Goal: Entertainment & Leisure: Consume media (video, audio)

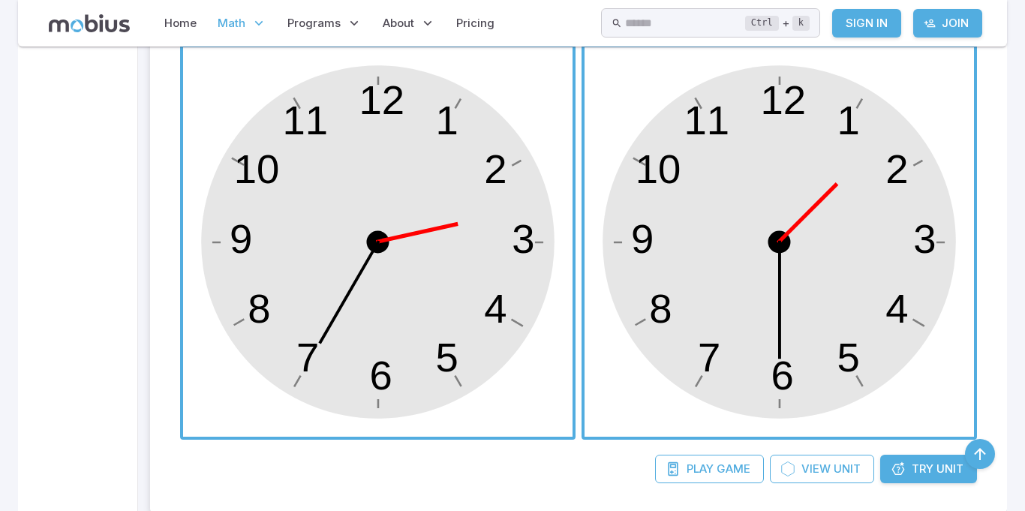
scroll to position [505, 0]
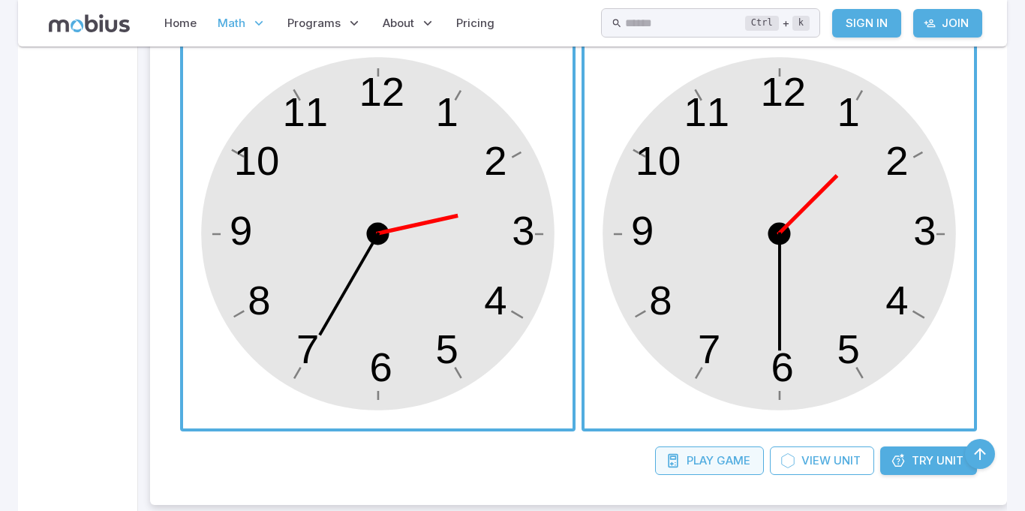
click at [706, 454] on span "Play" at bounding box center [700, 460] width 27 height 17
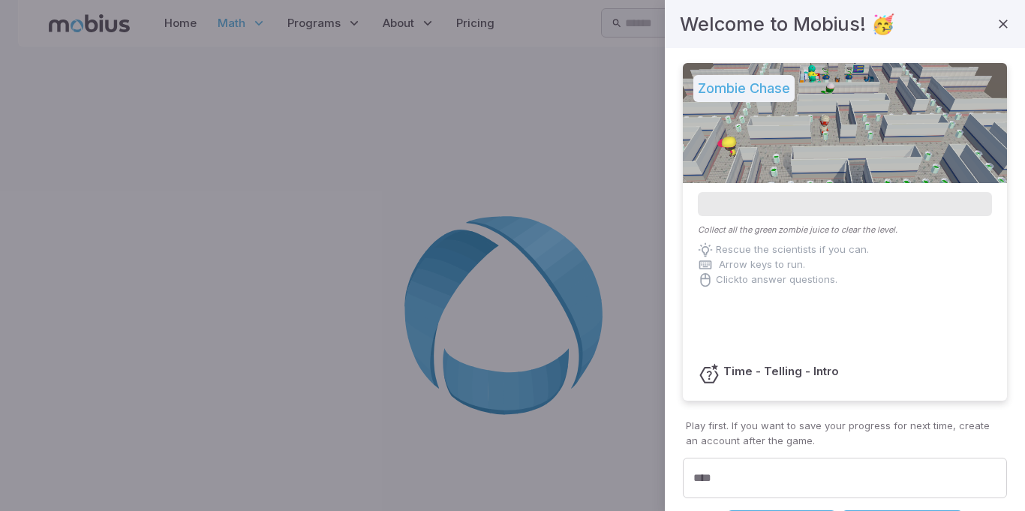
scroll to position [164, 0]
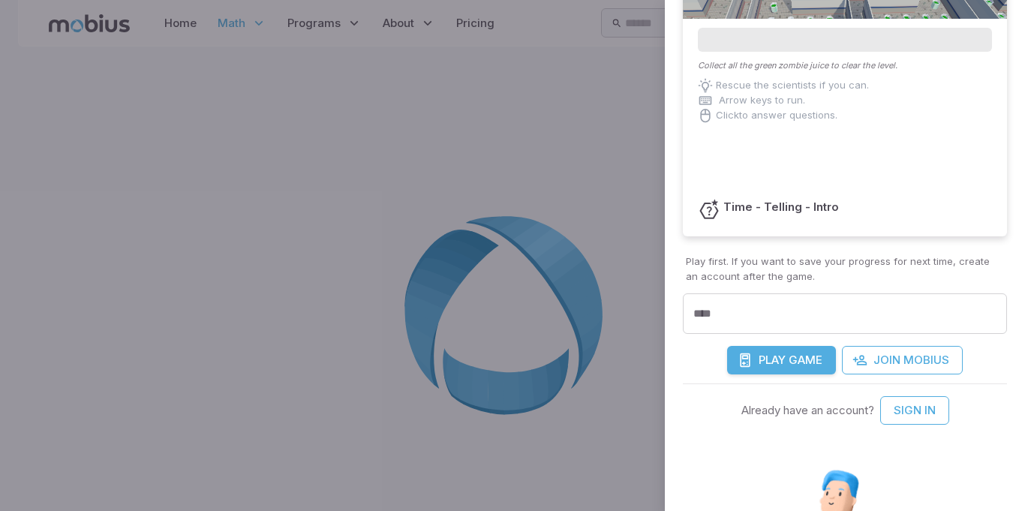
click at [753, 365] on button "Play Game" at bounding box center [781, 360] width 109 height 29
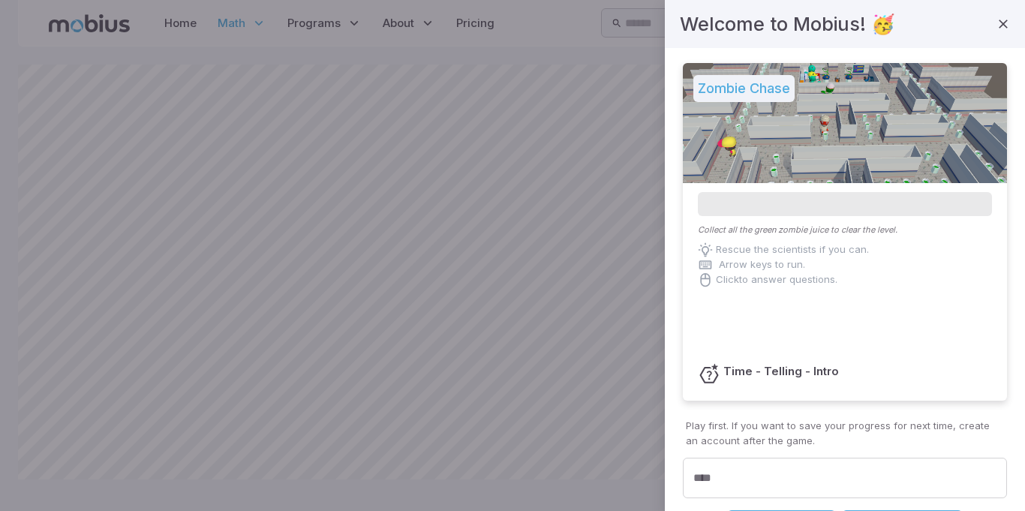
click at [0, 472] on div at bounding box center [512, 255] width 1025 height 511
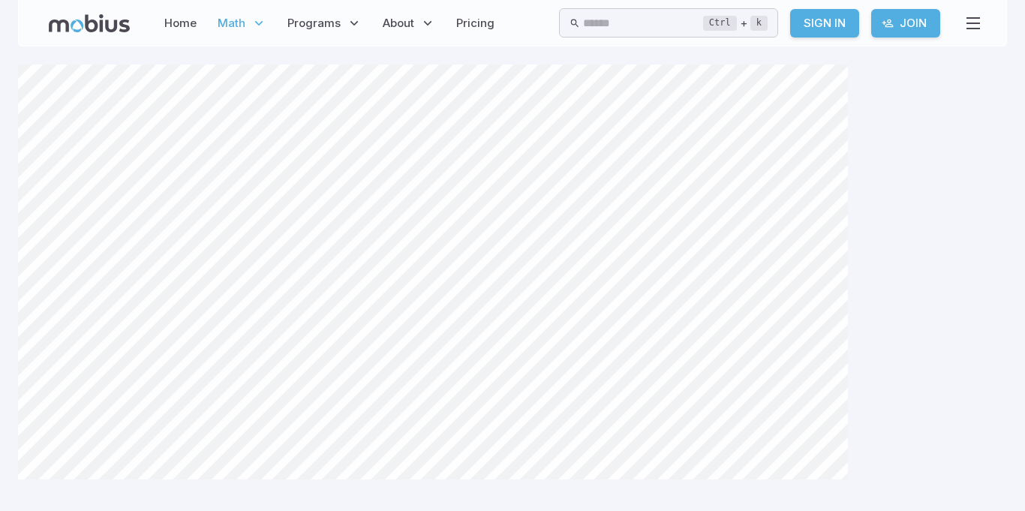
click at [27, 63] on main "Canvas actions 100 % Exit zen mode" at bounding box center [512, 279] width 1025 height 464
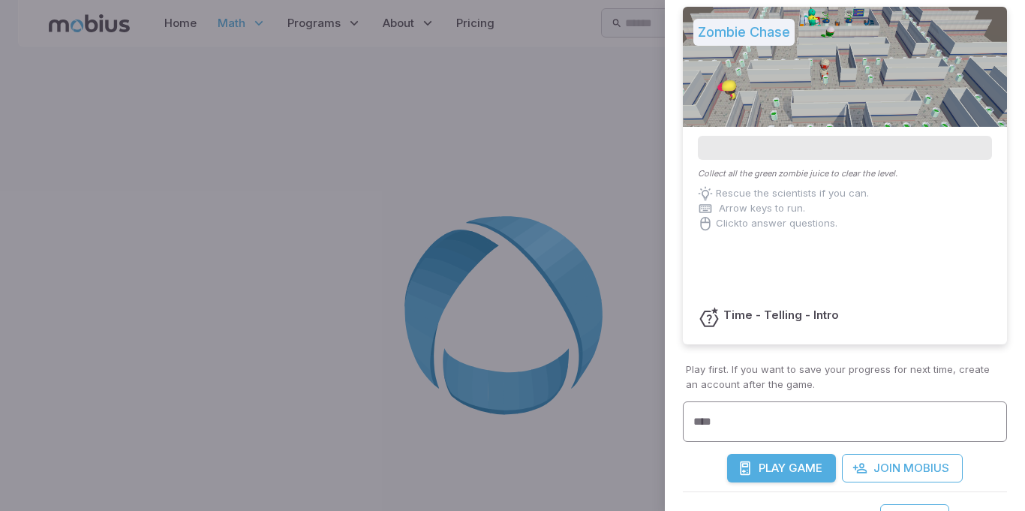
scroll to position [58, 0]
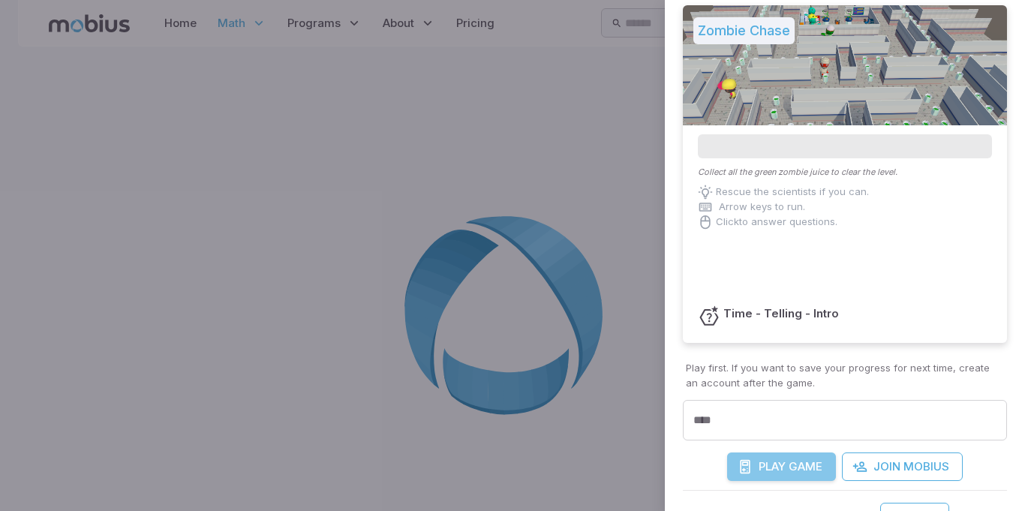
click at [748, 465] on icon "submit" at bounding box center [745, 466] width 15 height 15
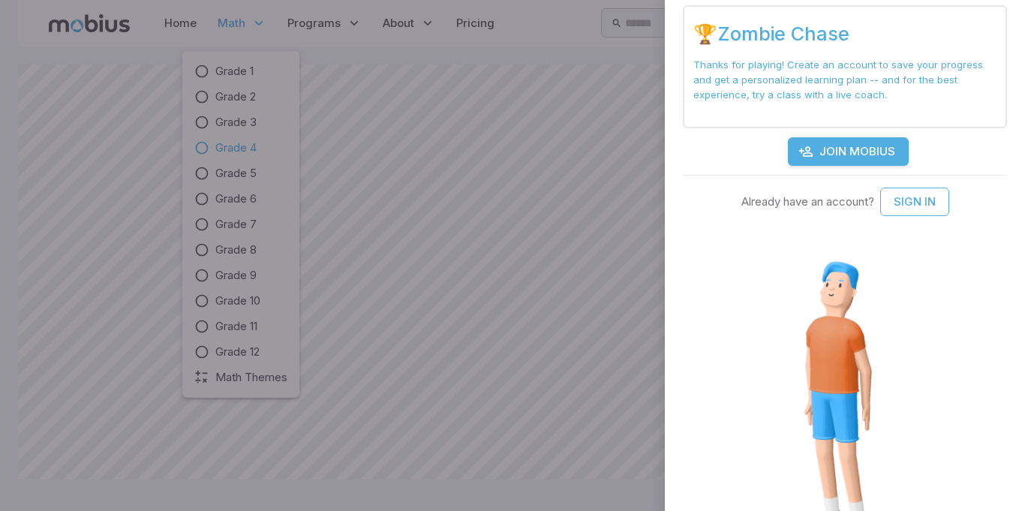
scroll to position [0, 0]
